Goal: Information Seeking & Learning: Check status

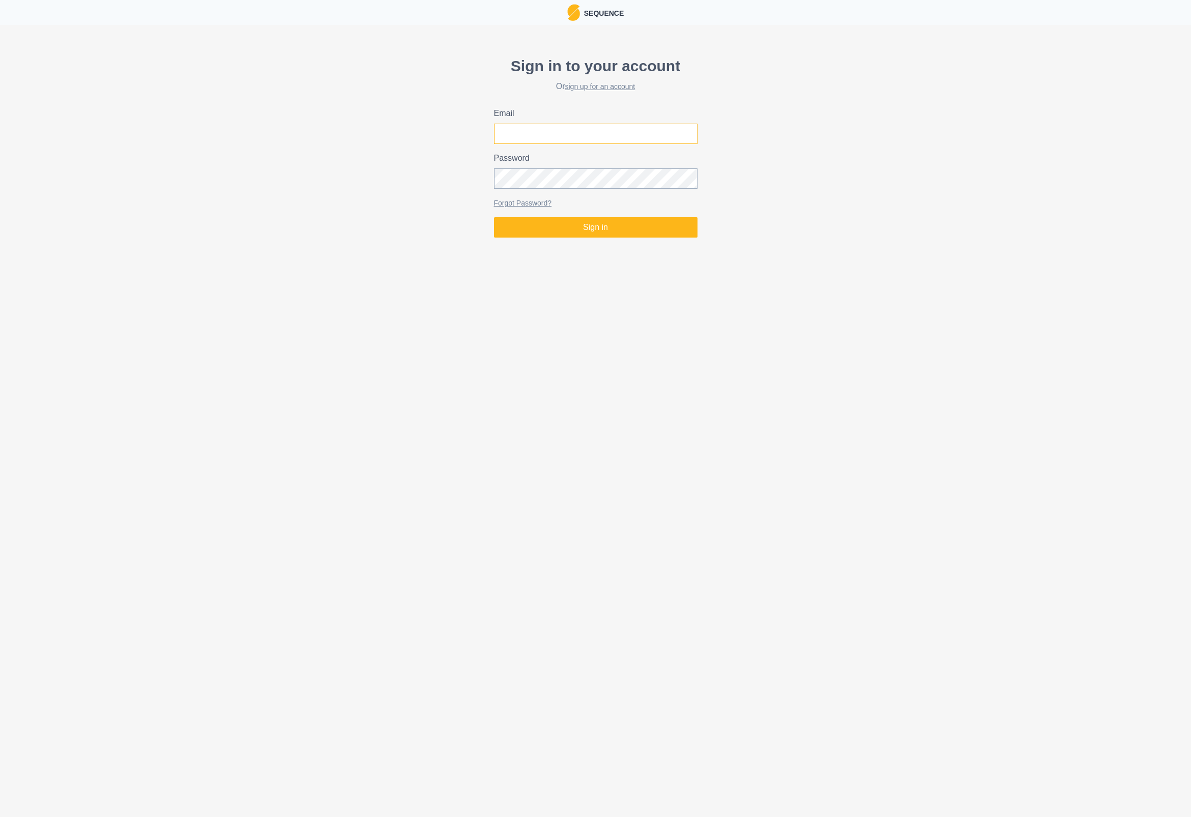
click at [591, 130] on input "Email" at bounding box center [596, 134] width 204 height 20
click at [613, 132] on input "Email" at bounding box center [596, 134] width 204 height 20
type input "martin.schweizer6@bluewin.ch"
click at [589, 230] on button "Sign in" at bounding box center [596, 227] width 204 height 20
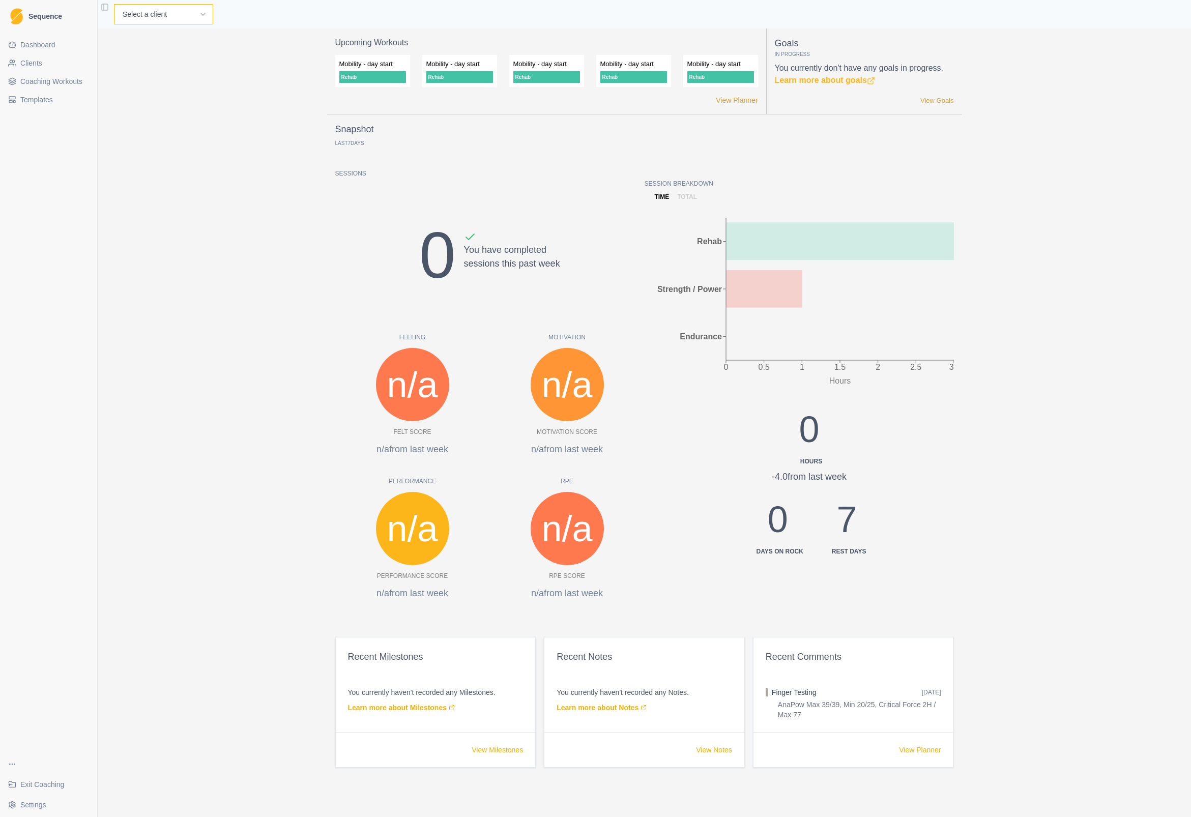
click at [143, 17] on select "Select a client Cécile Noverraz Gilles Pütz Jon Test Michael Peters Test Peter" at bounding box center [163, 14] width 99 height 20
click at [30, 64] on span "Clients" at bounding box center [31, 63] width 22 height 10
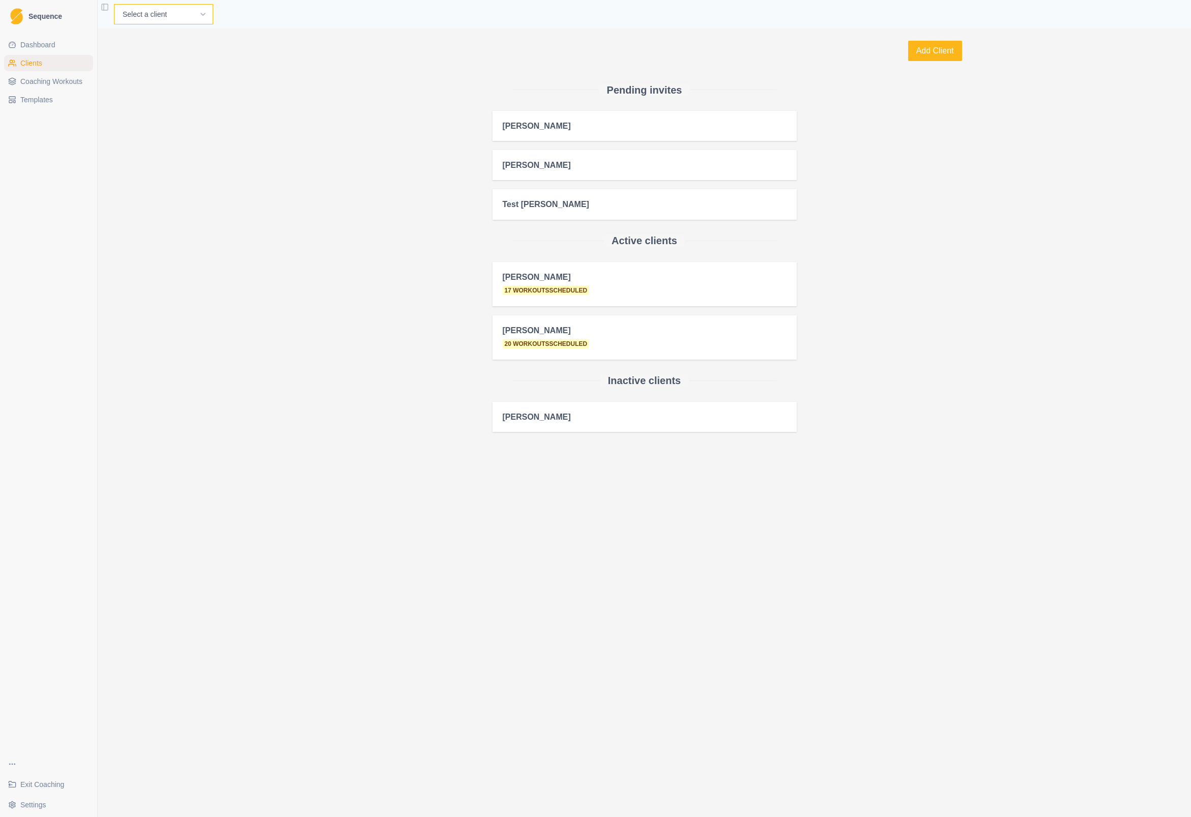
click at [141, 16] on select "Select a client Cécile Noverraz Gilles Pütz Jon Test Michael Peters Test Peter" at bounding box center [163, 14] width 99 height 20
select select "62ff35da-6e04-415d-99b6-10c74ed34488"
click at [114, 4] on select "Select a client Cécile Noverraz Gilles Pütz Jon Test Michael Peters Test Peter" at bounding box center [163, 14] width 99 height 20
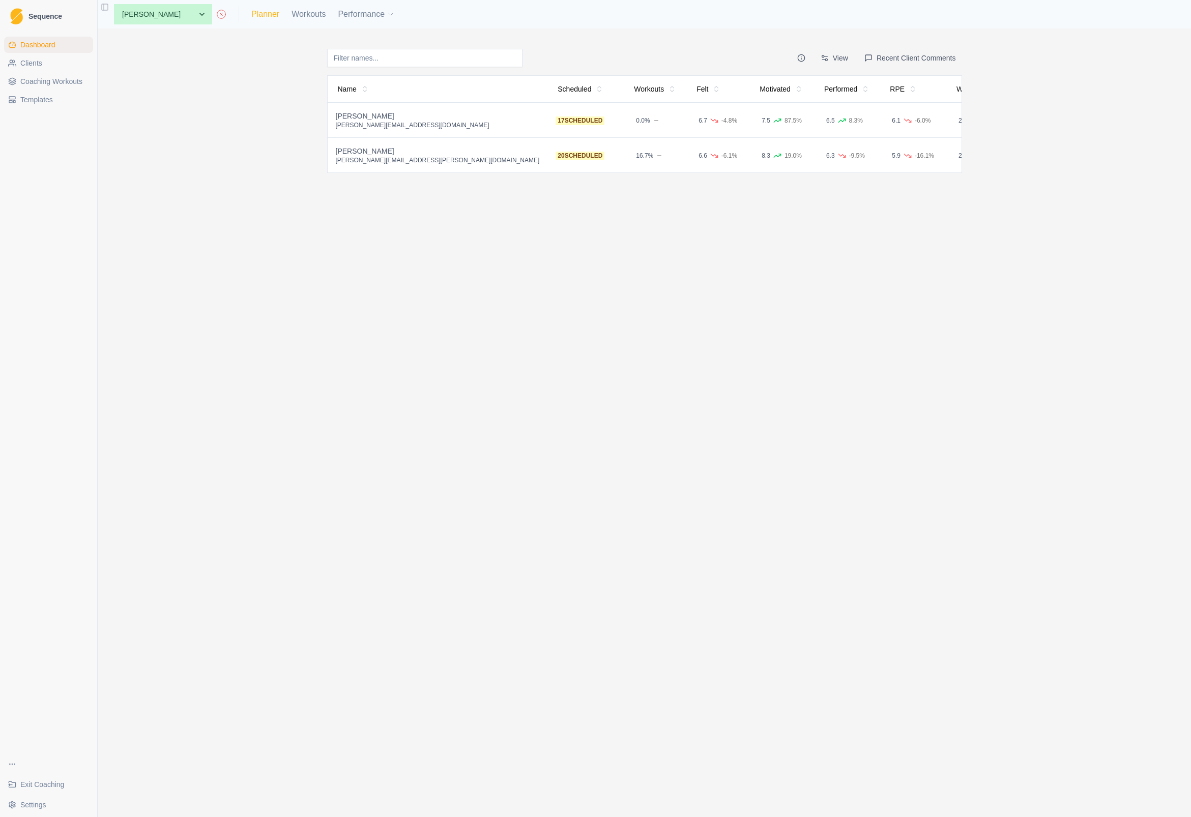
click at [251, 13] on link "Planner" at bounding box center [265, 14] width 28 height 12
select select "month"
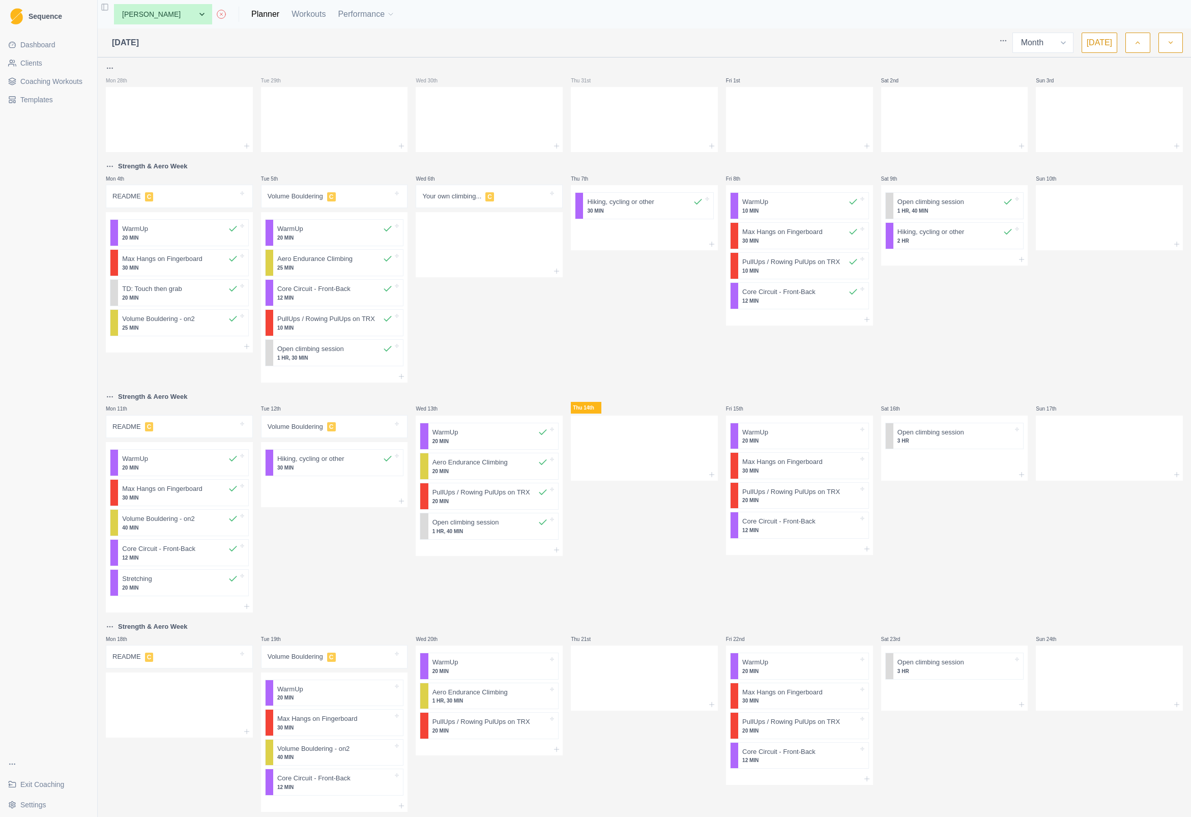
scroll to position [82, 0]
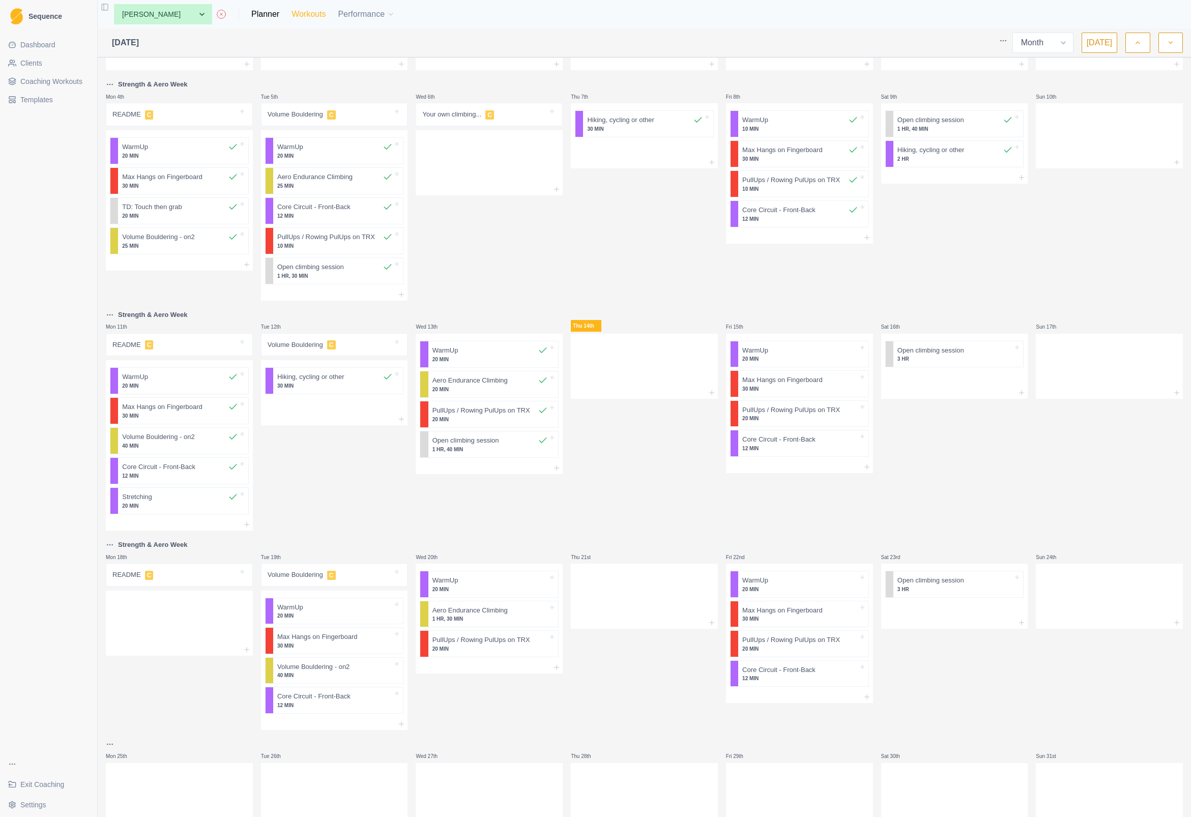
click at [292, 16] on link "Workouts" at bounding box center [309, 14] width 34 height 12
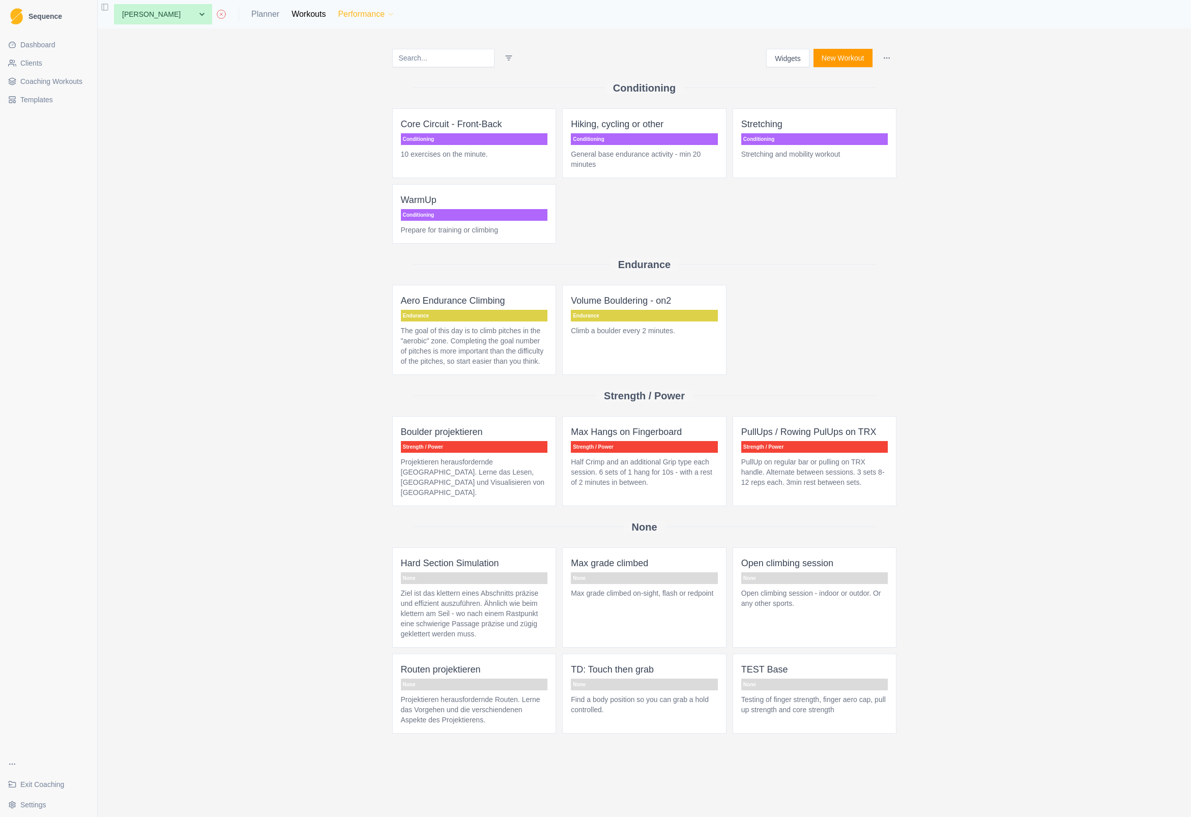
click at [346, 13] on button "Performance" at bounding box center [366, 14] width 57 height 20
click at [251, 11] on link "Planner" at bounding box center [265, 14] width 28 height 12
select select "month"
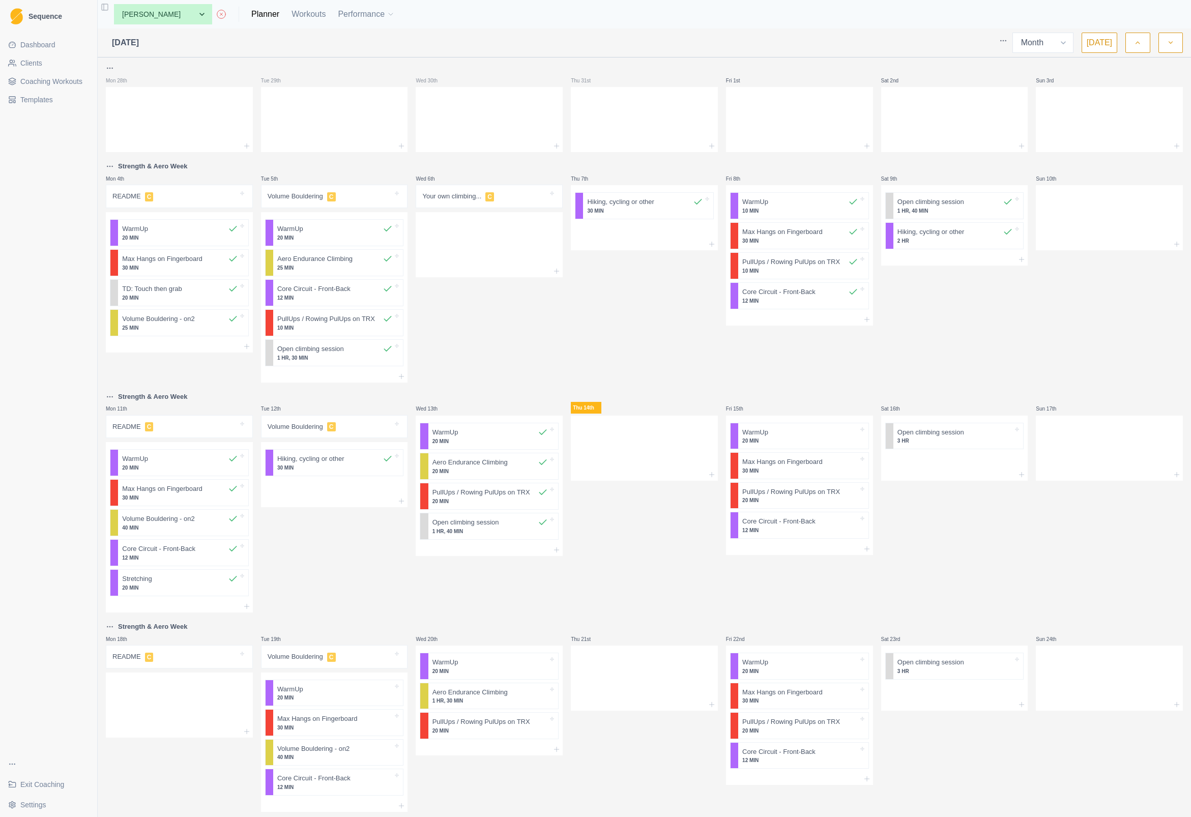
click at [43, 41] on span "Dashboard" at bounding box center [37, 45] width 35 height 10
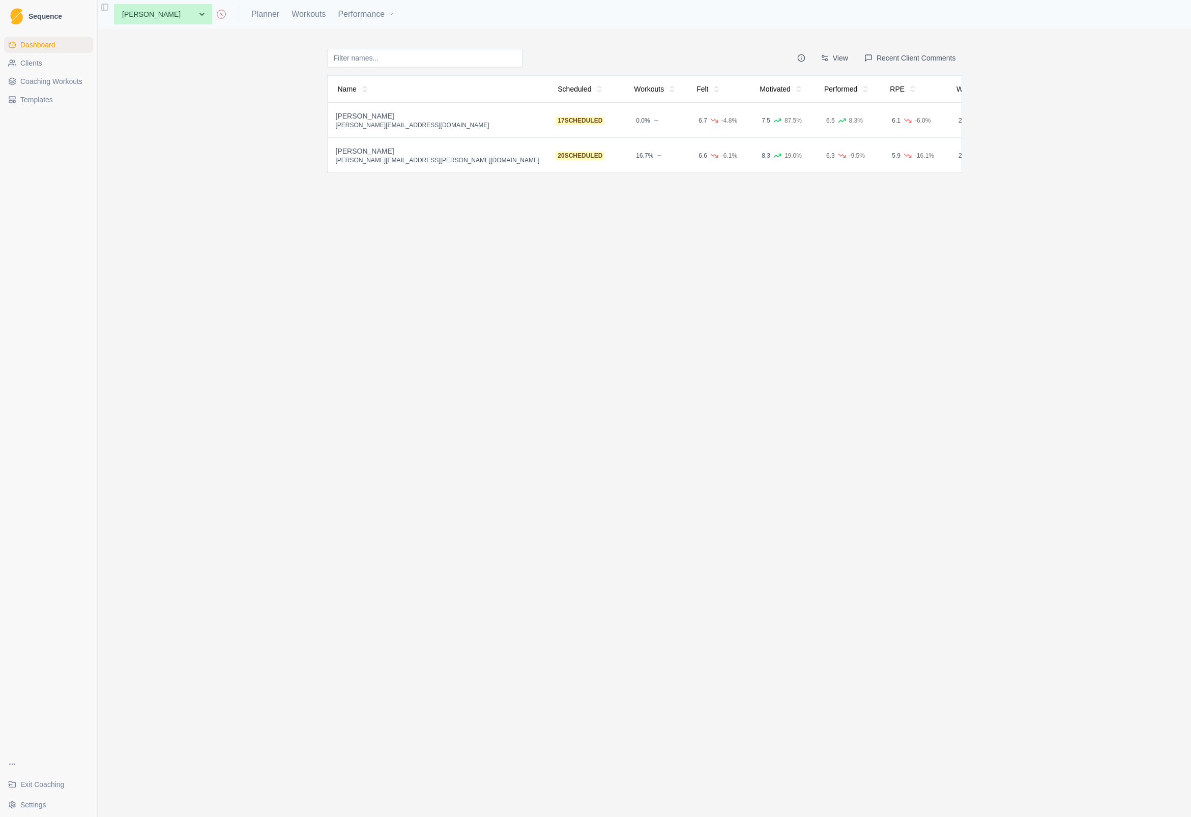
click at [367, 114] on div "[PERSON_NAME]" at bounding box center [438, 116] width 204 height 10
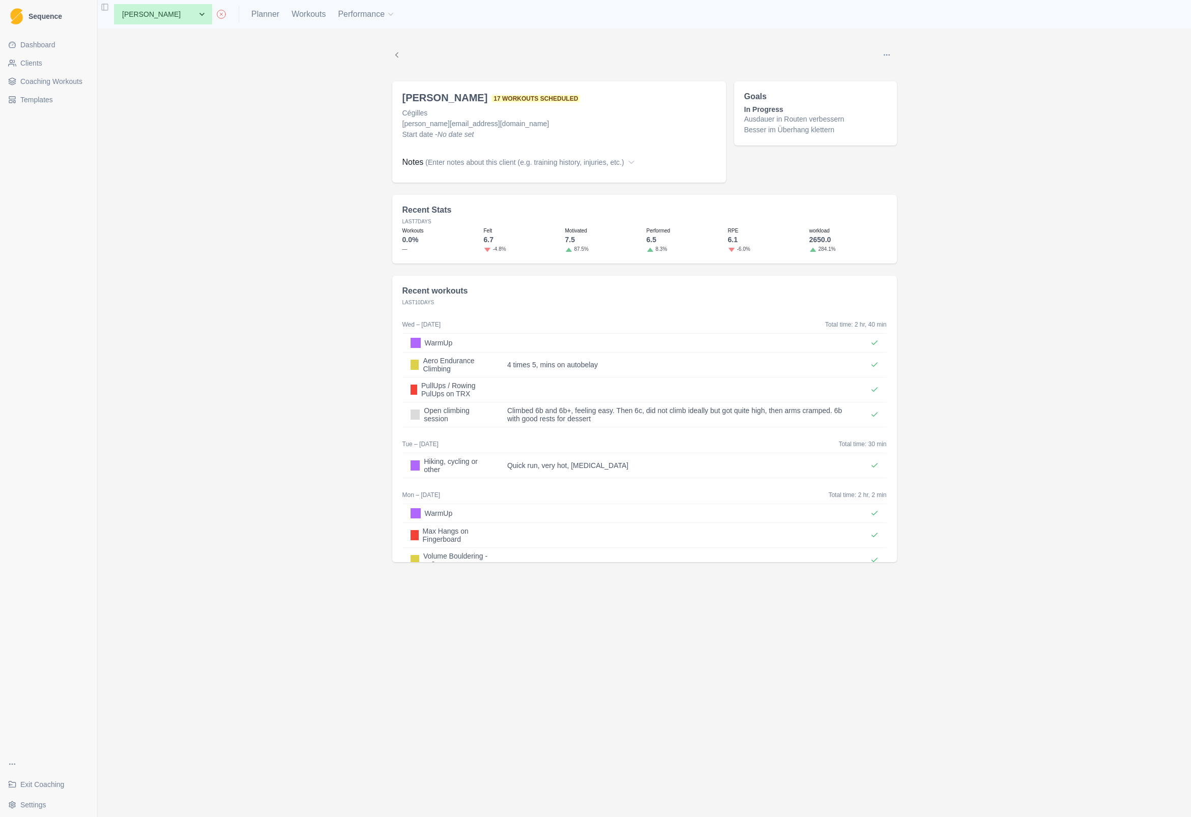
click at [32, 63] on span "Clients" at bounding box center [31, 63] width 22 height 10
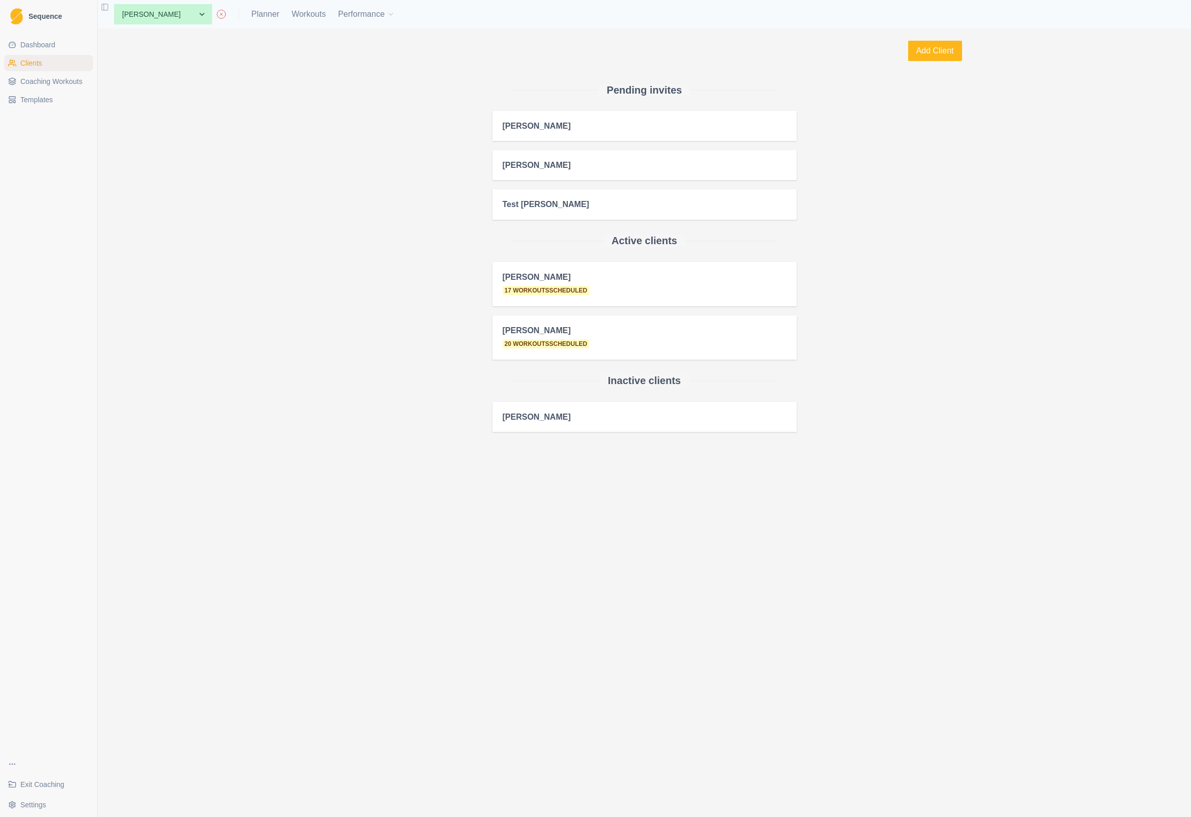
click at [44, 44] on span "Dashboard" at bounding box center [37, 45] width 35 height 10
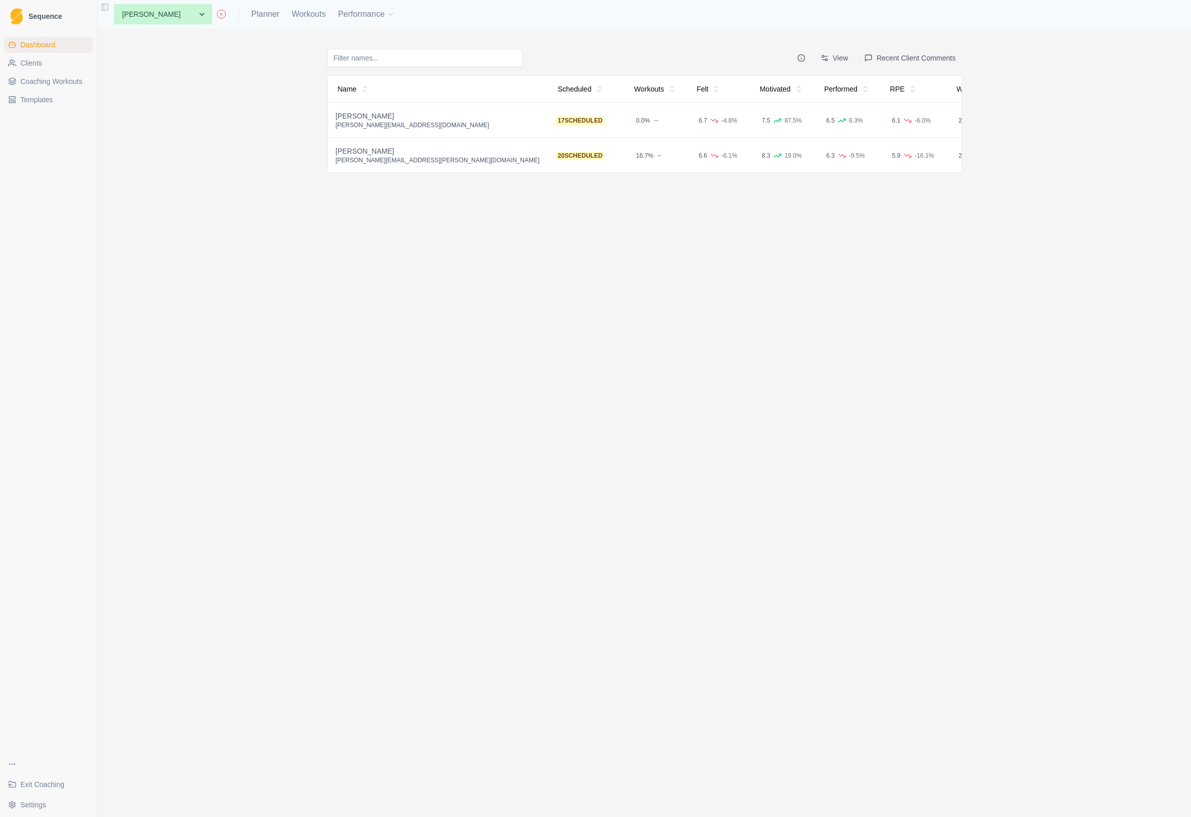
click at [44, 82] on span "Coaching Workouts" at bounding box center [51, 81] width 62 height 10
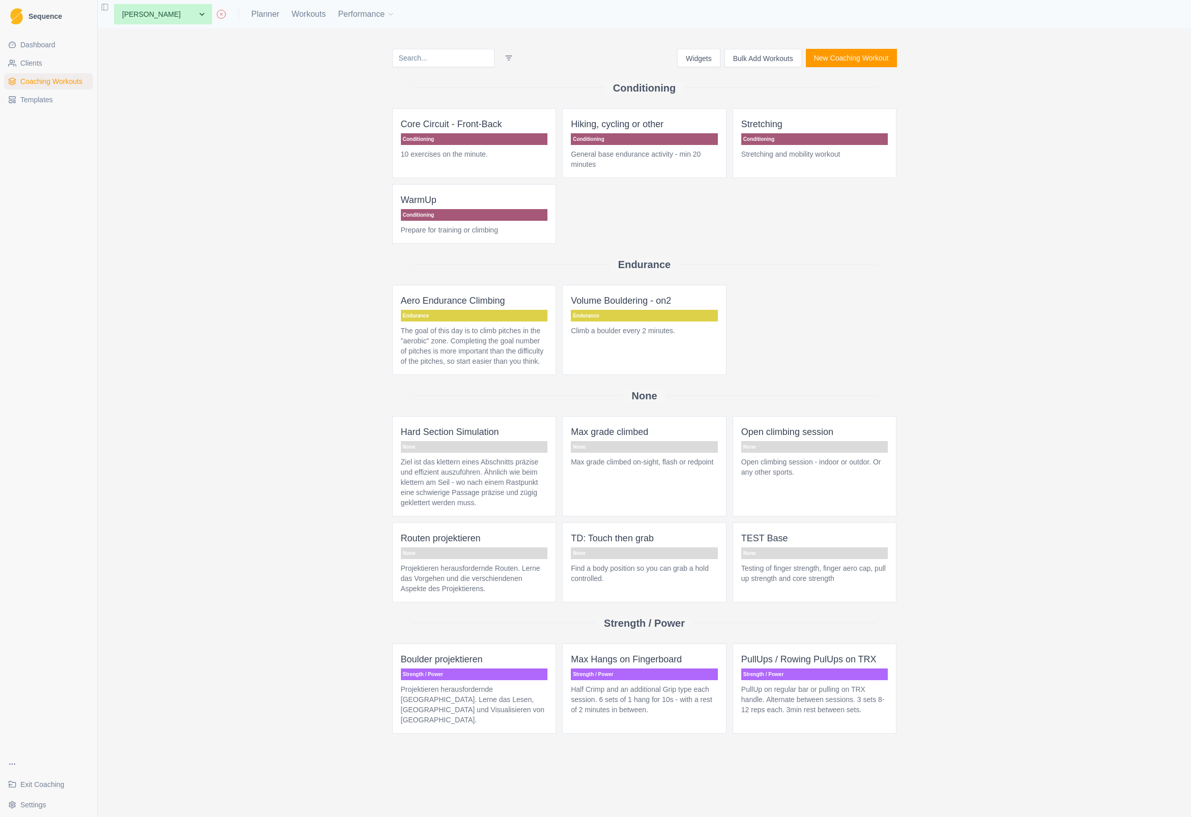
click at [39, 47] on span "Dashboard" at bounding box center [37, 45] width 35 height 10
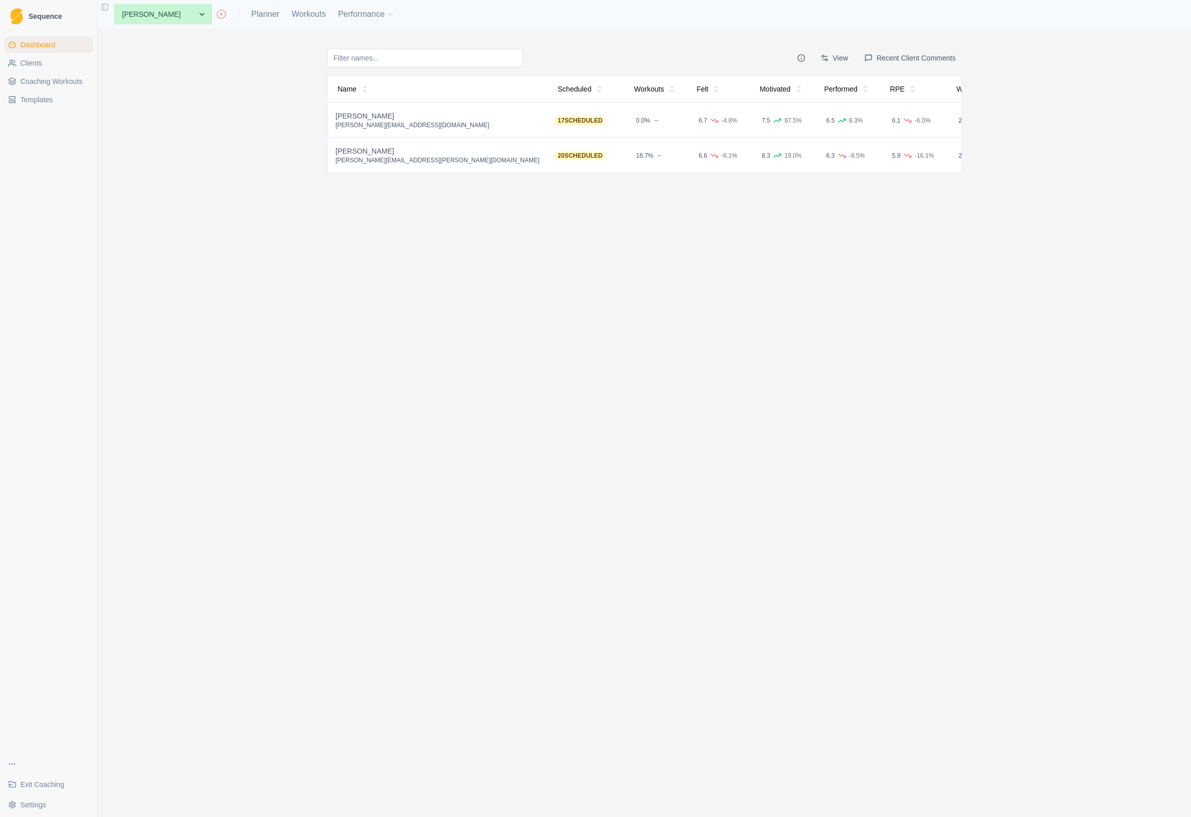
click at [556, 153] on span "20 scheduled" at bounding box center [580, 156] width 49 height 9
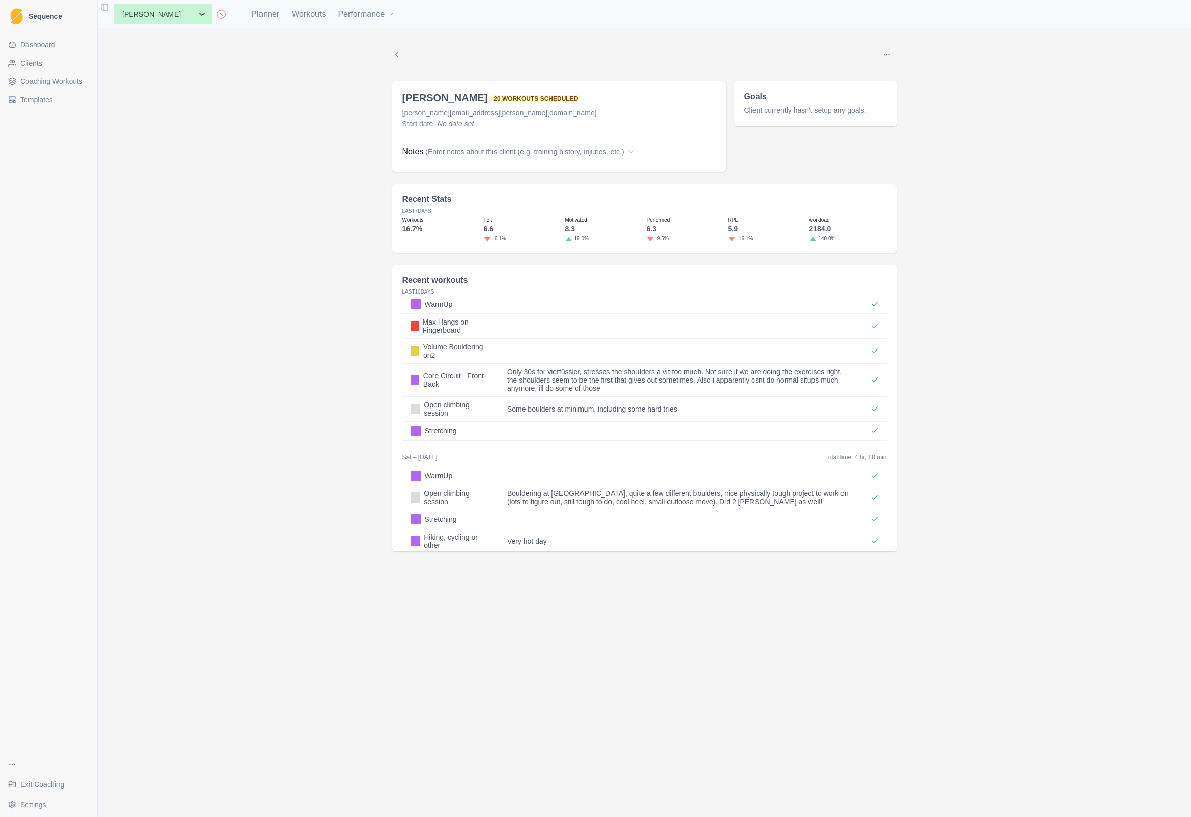
scroll to position [173, 0]
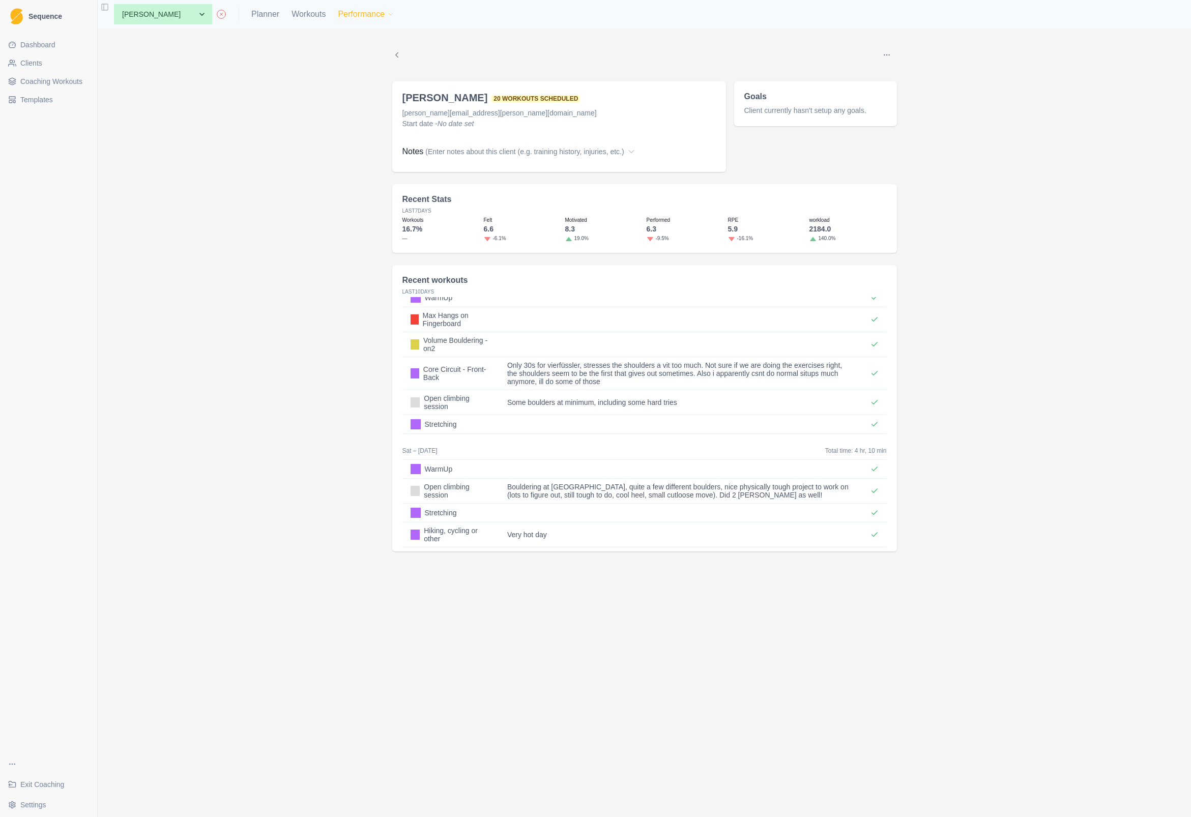
click at [354, 15] on button "Performance" at bounding box center [366, 14] width 57 height 20
click at [335, 39] on link "Metrics" at bounding box center [375, 41] width 110 height 20
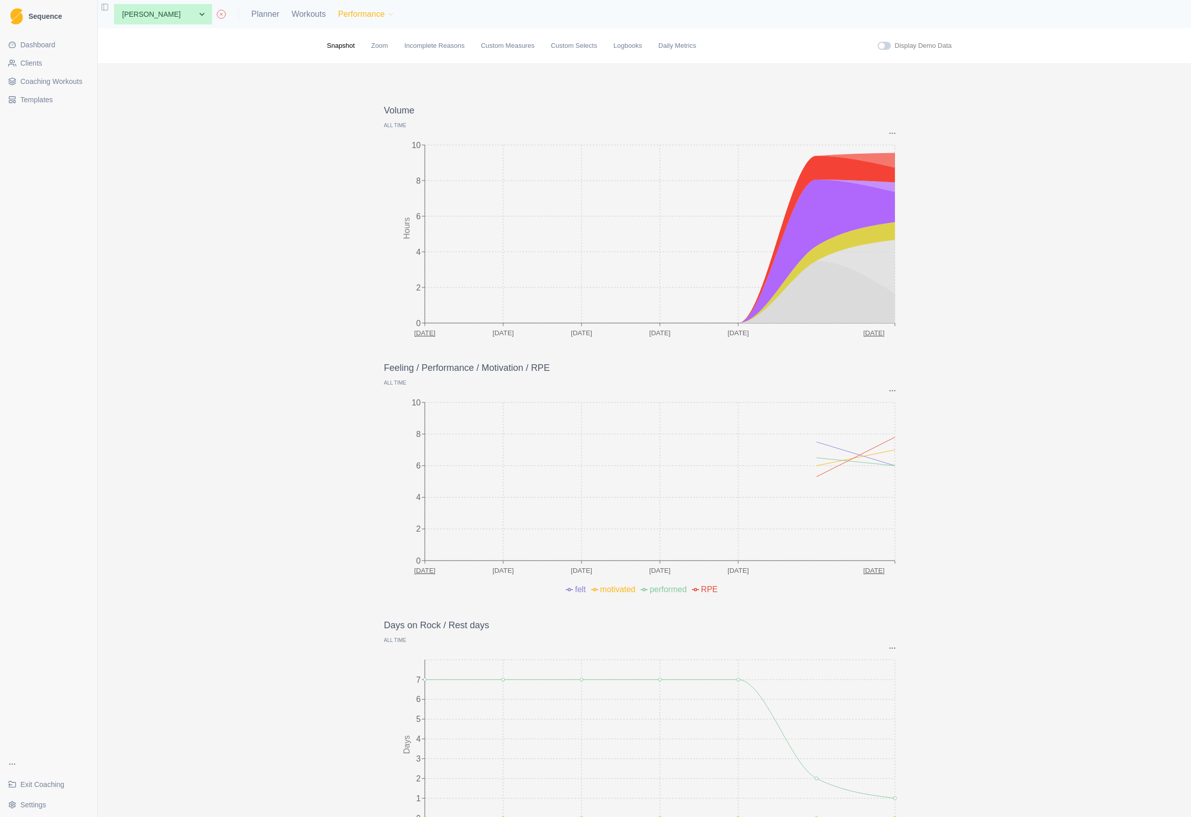
click at [338, 14] on button "Performance" at bounding box center [366, 14] width 57 height 20
click at [337, 65] on link "Goals" at bounding box center [375, 61] width 110 height 20
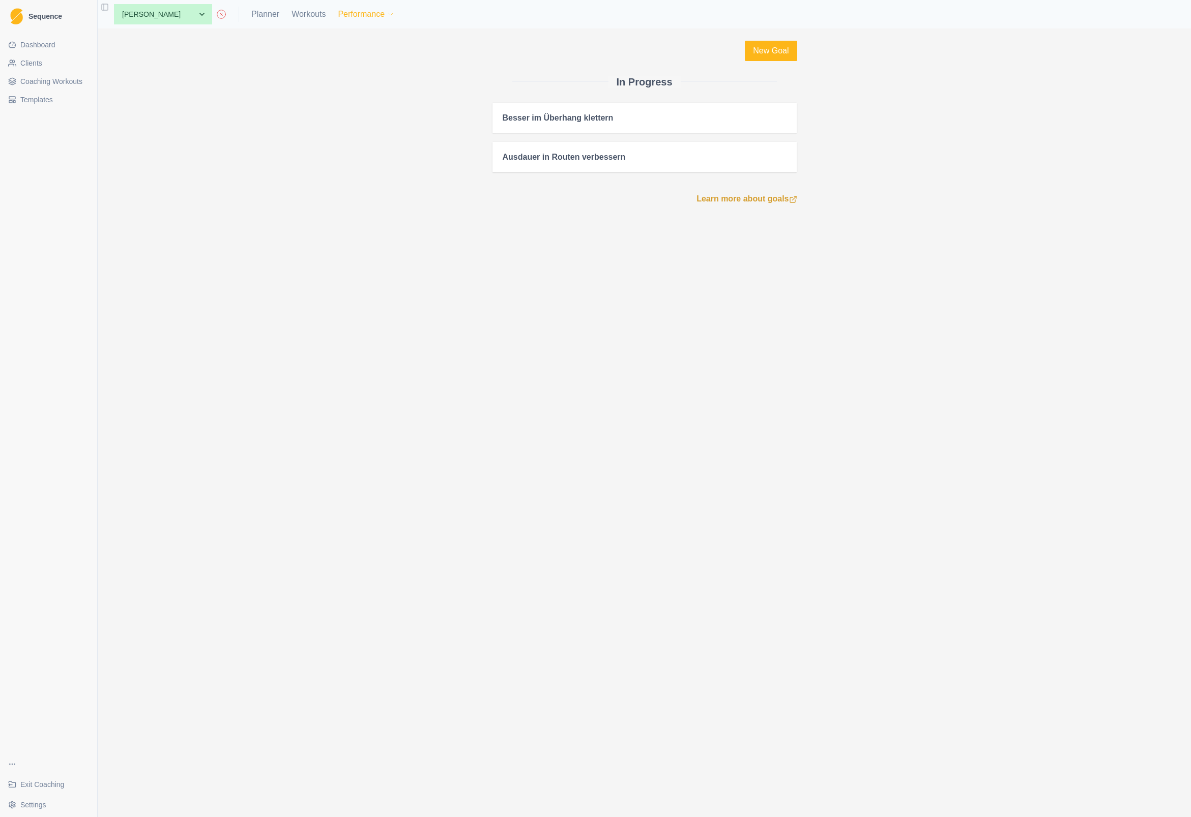
click at [341, 12] on button "Performance" at bounding box center [366, 14] width 57 height 20
click at [342, 83] on link "Tests" at bounding box center [375, 81] width 110 height 20
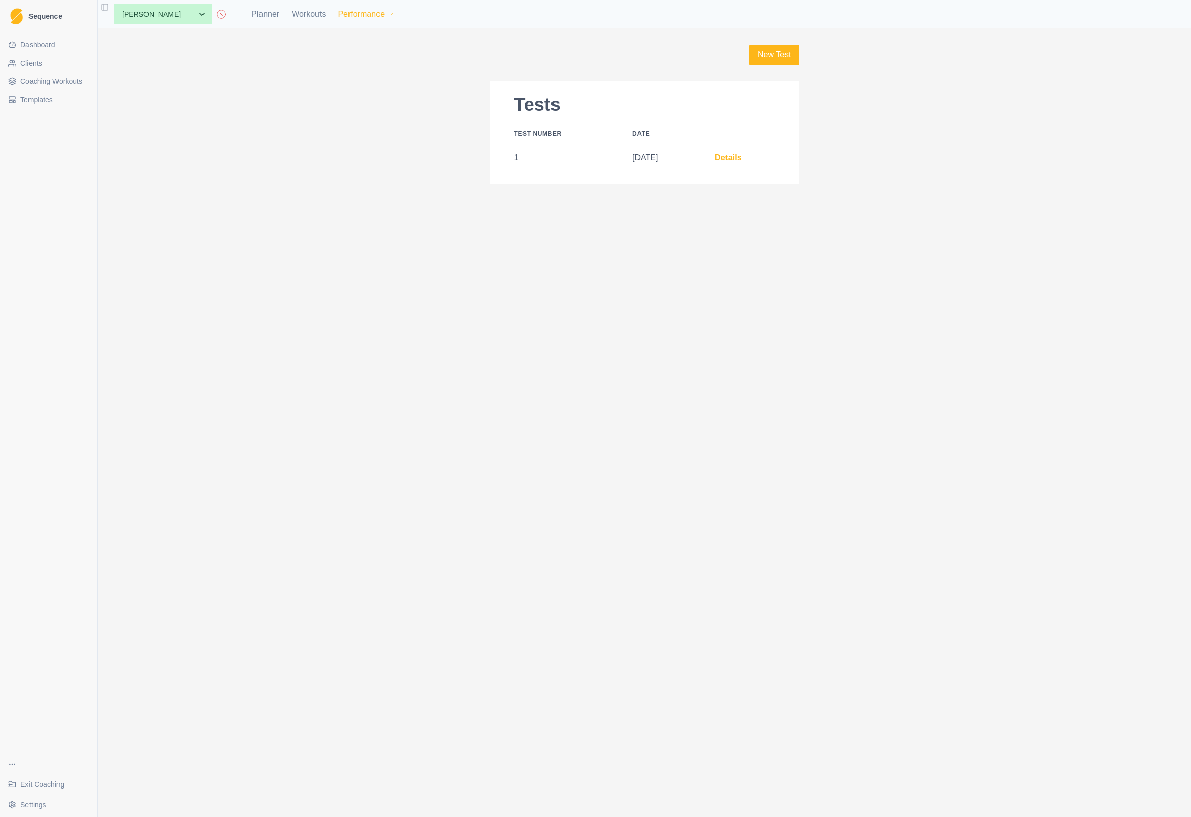
click at [338, 12] on button "Performance" at bounding box center [366, 14] width 57 height 20
click at [338, 40] on link "Metrics" at bounding box center [375, 41] width 110 height 20
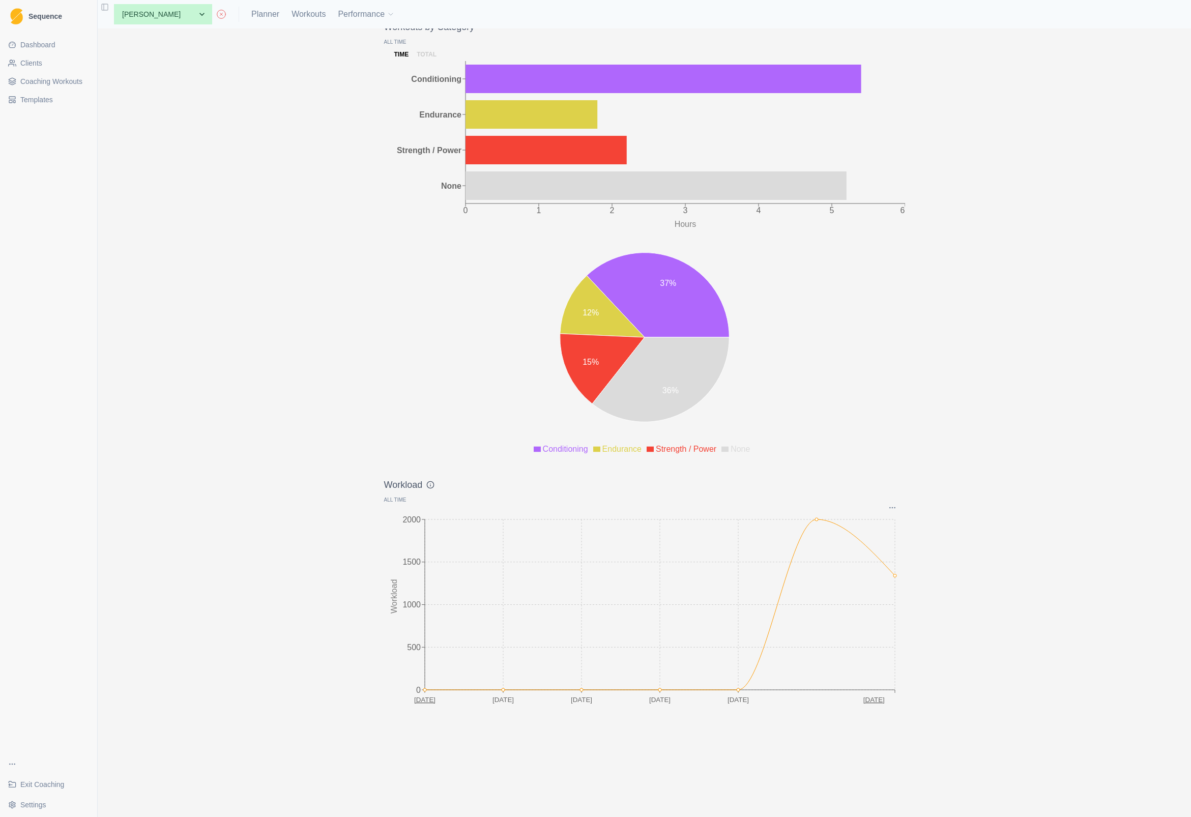
scroll to position [972, 0]
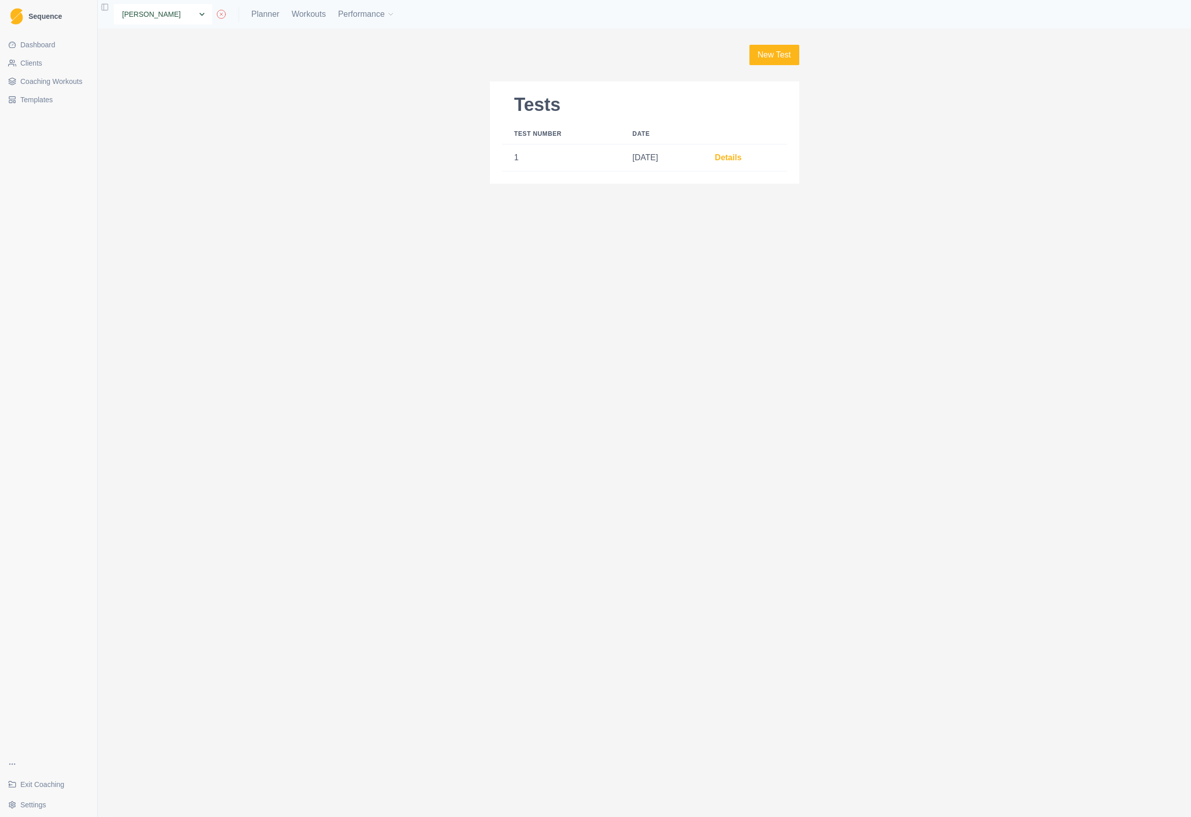
click at [151, 10] on select "None [PERSON_NAME] [PERSON_NAME] [PERSON_NAME] [PERSON_NAME] Test [PERSON_NAME]" at bounding box center [163, 14] width 98 height 20
select select "804d269a-05a4-4a28-8005-4c108f46c3ac"
click at [114, 4] on select "None [PERSON_NAME] [PERSON_NAME] [PERSON_NAME] [PERSON_NAME] Test [PERSON_NAME]" at bounding box center [163, 14] width 98 height 20
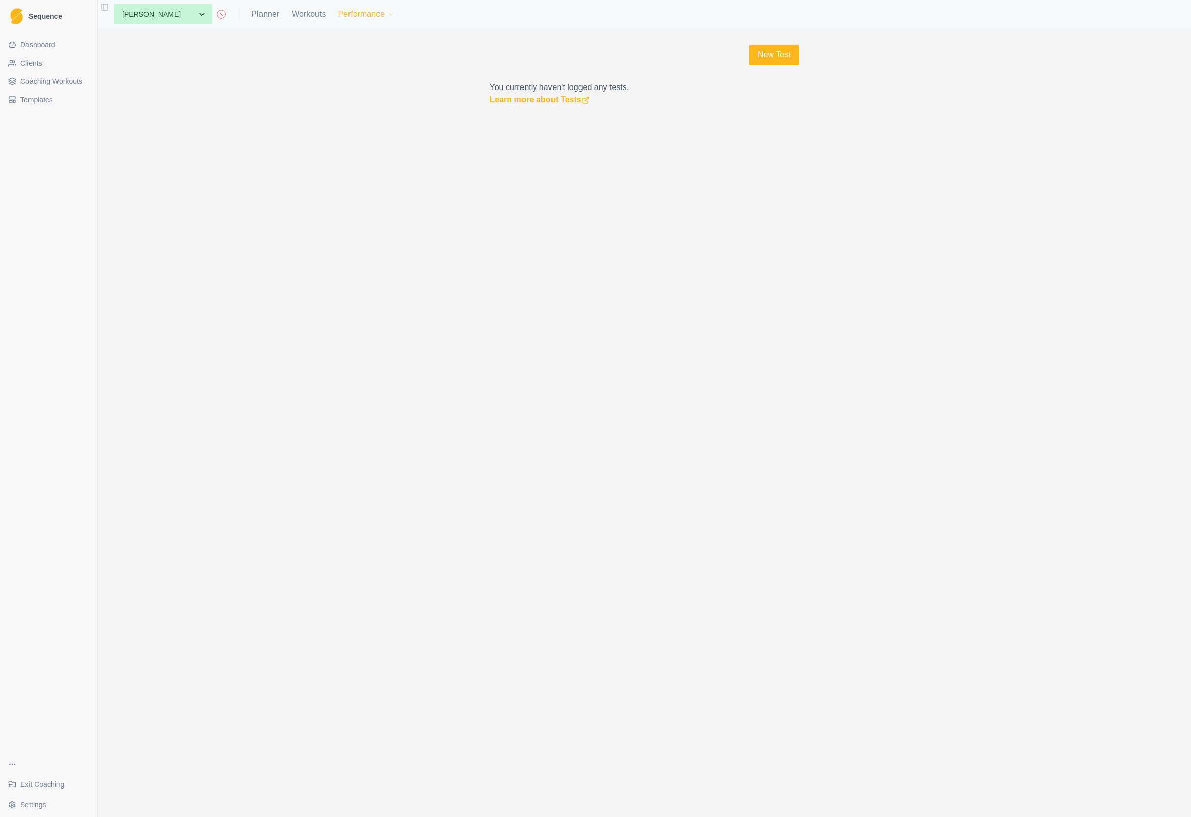
click at [338, 11] on button "Performance" at bounding box center [366, 14] width 57 height 20
click at [338, 39] on link "Metrics" at bounding box center [375, 41] width 110 height 20
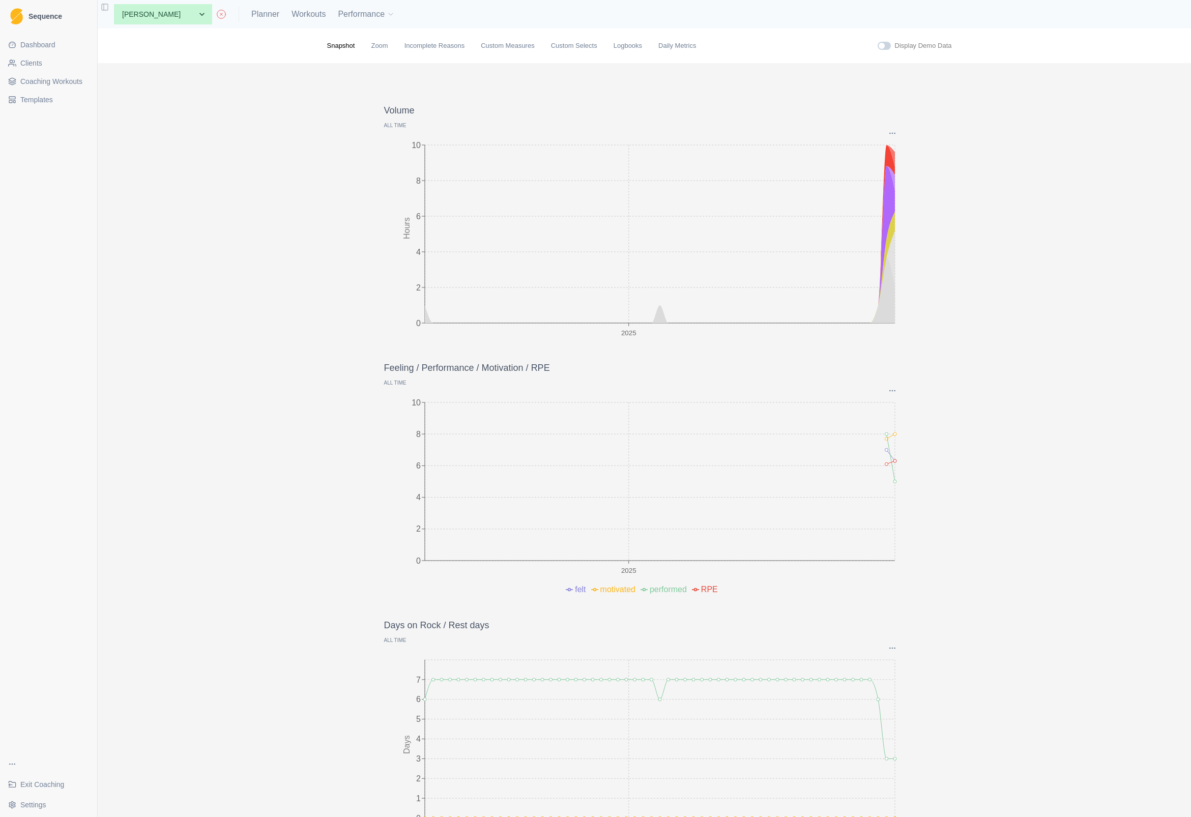
click at [394, 124] on p "All time" at bounding box center [644, 126] width 521 height 8
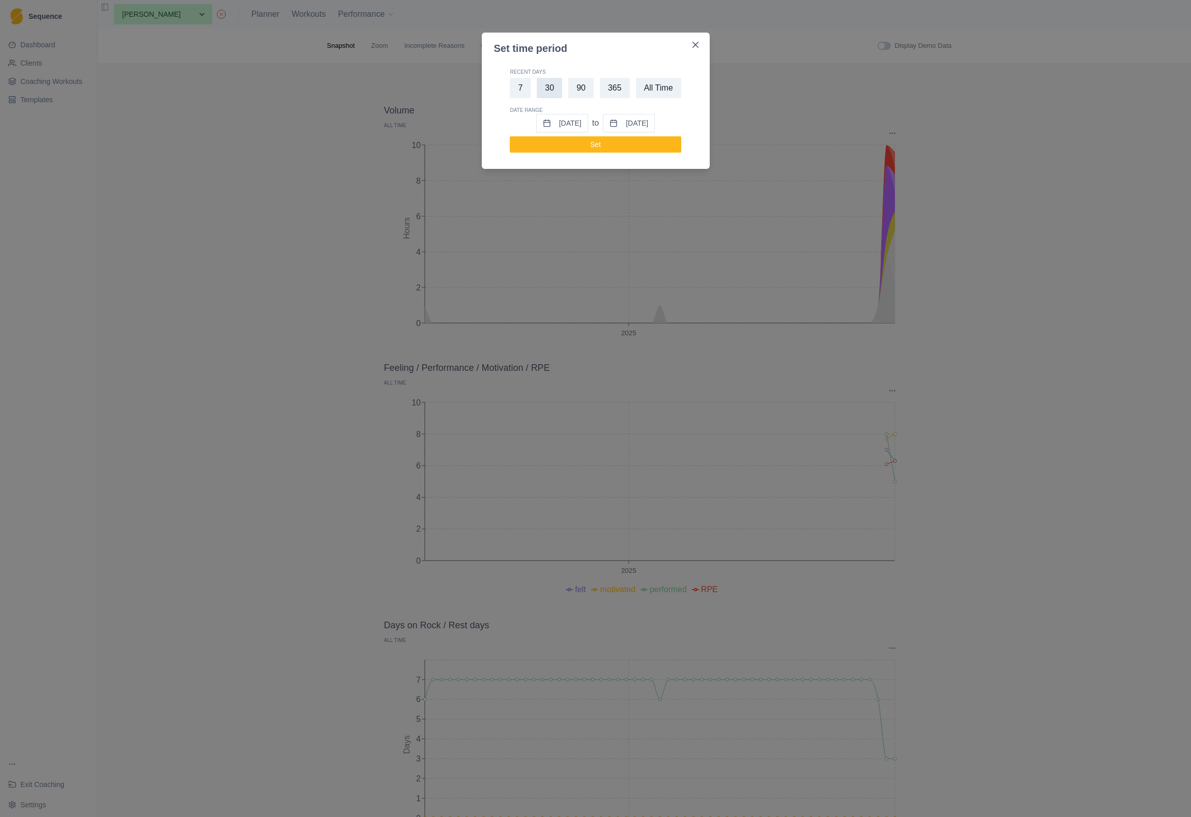
click at [547, 86] on button "30" at bounding box center [549, 88] width 25 height 20
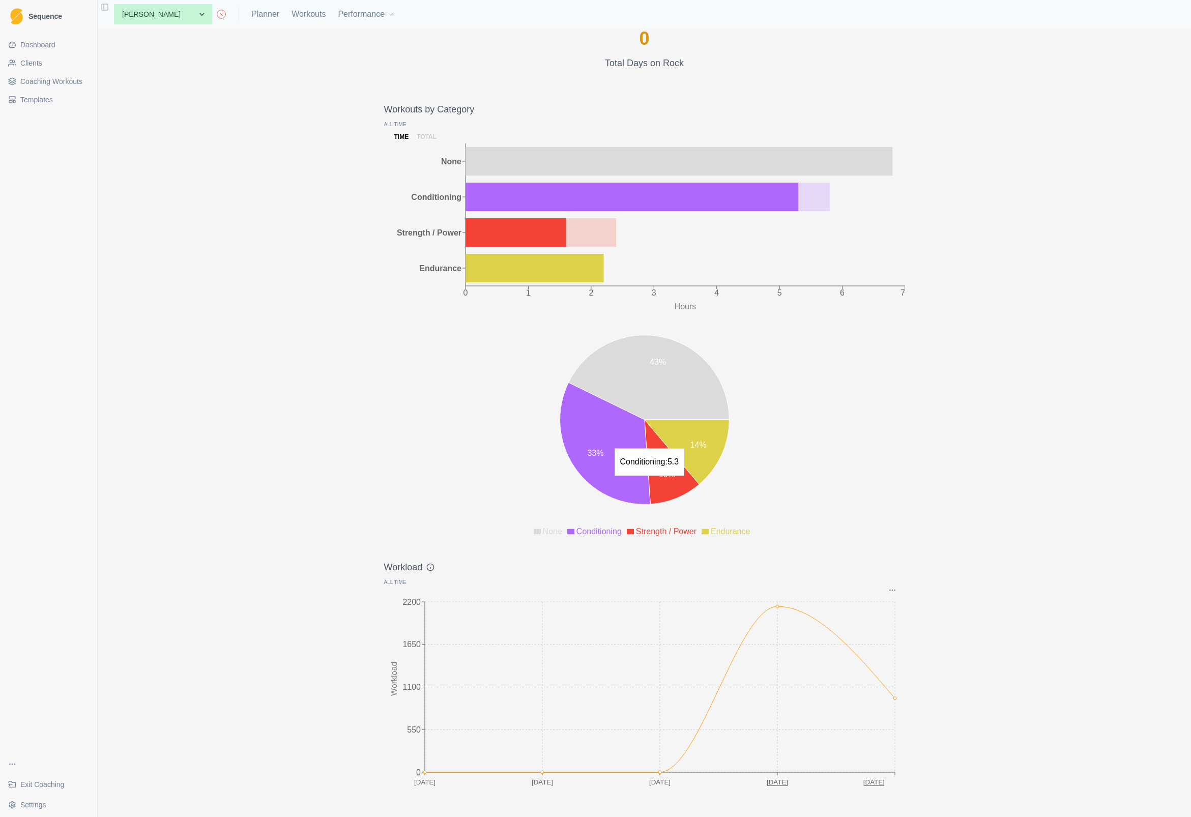
scroll to position [895, 0]
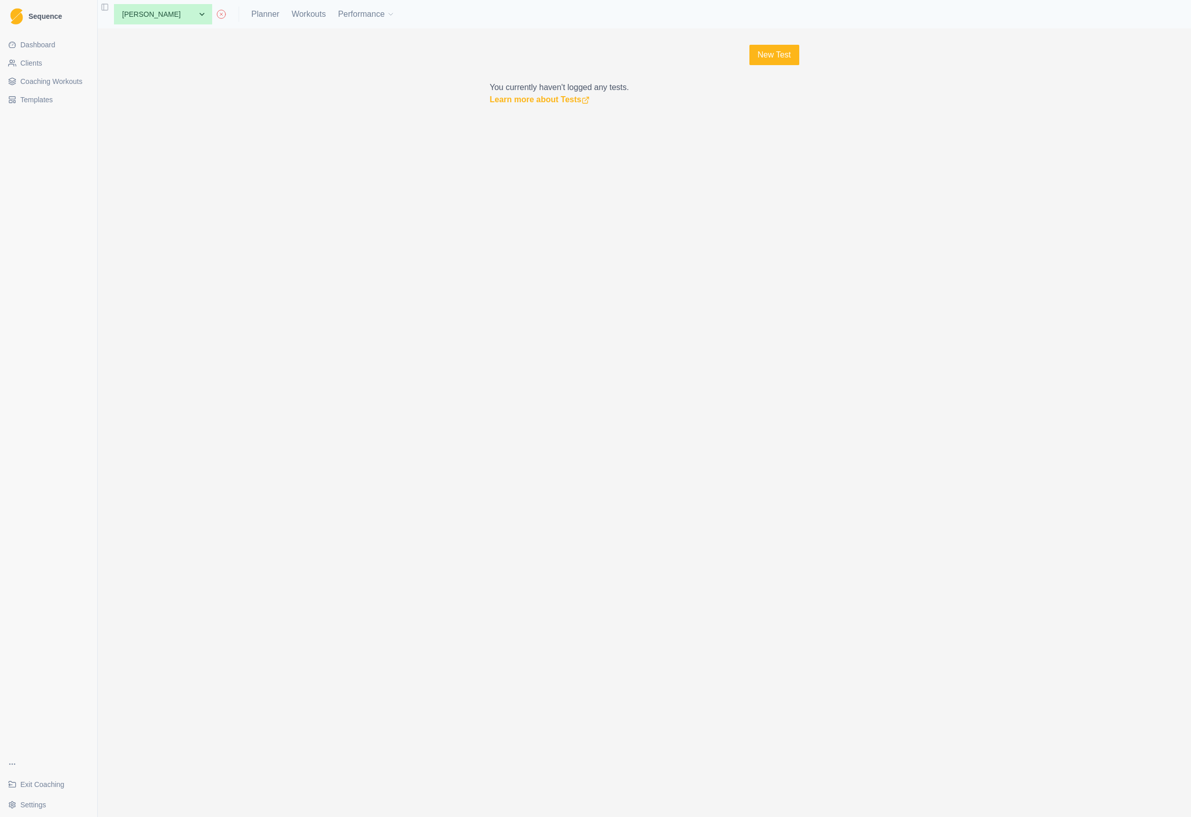
click at [31, 63] on span "Clients" at bounding box center [31, 63] width 22 height 10
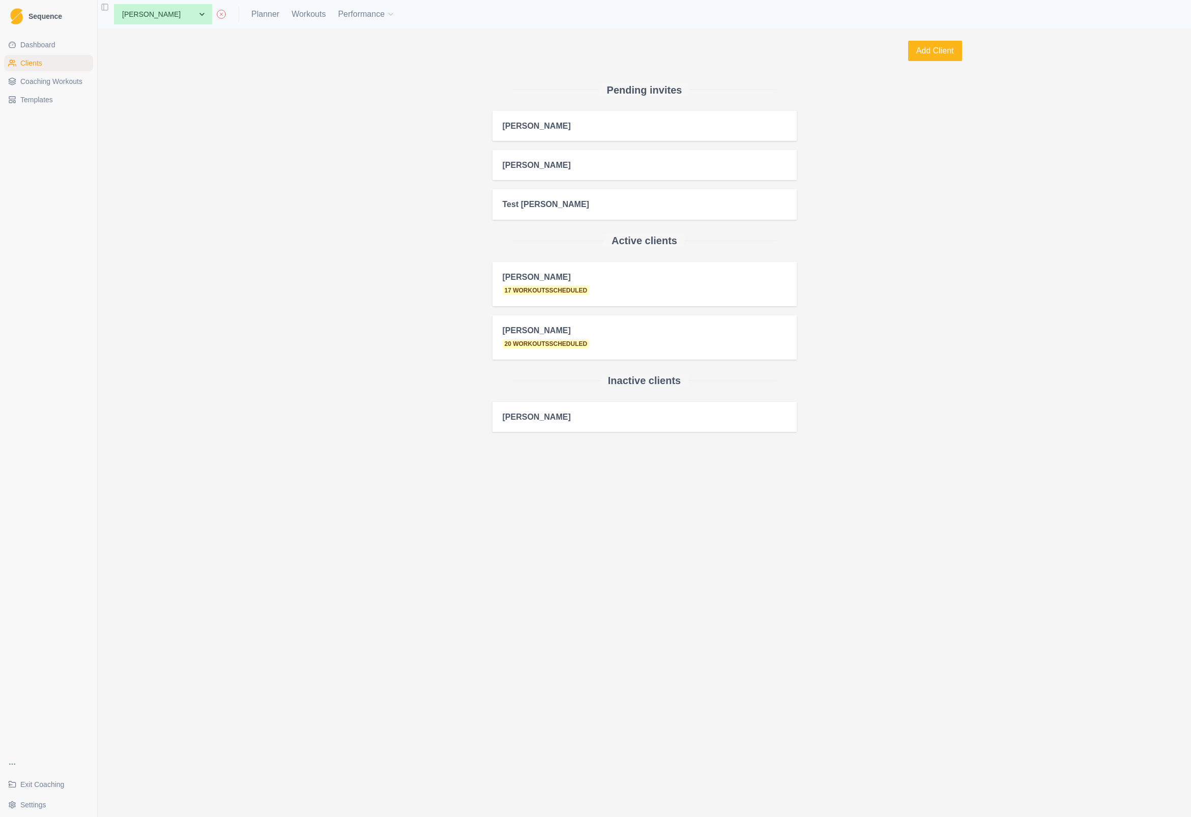
click at [37, 13] on span "Sequence" at bounding box center [46, 16] width 34 height 7
